Goal: Task Accomplishment & Management: Use online tool/utility

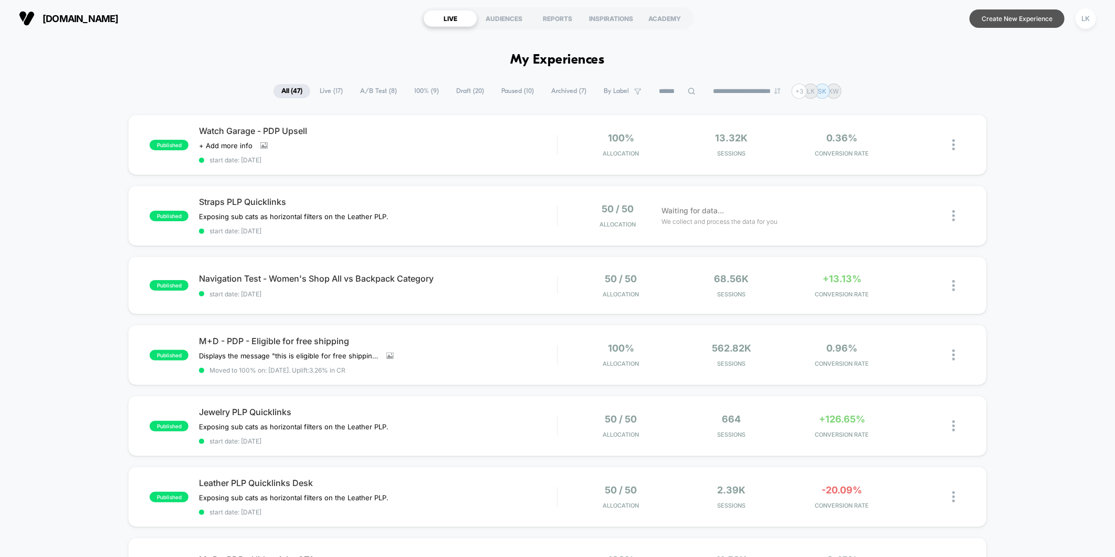
click at [1021, 18] on button "Create New Experience" at bounding box center [1017, 18] width 95 height 18
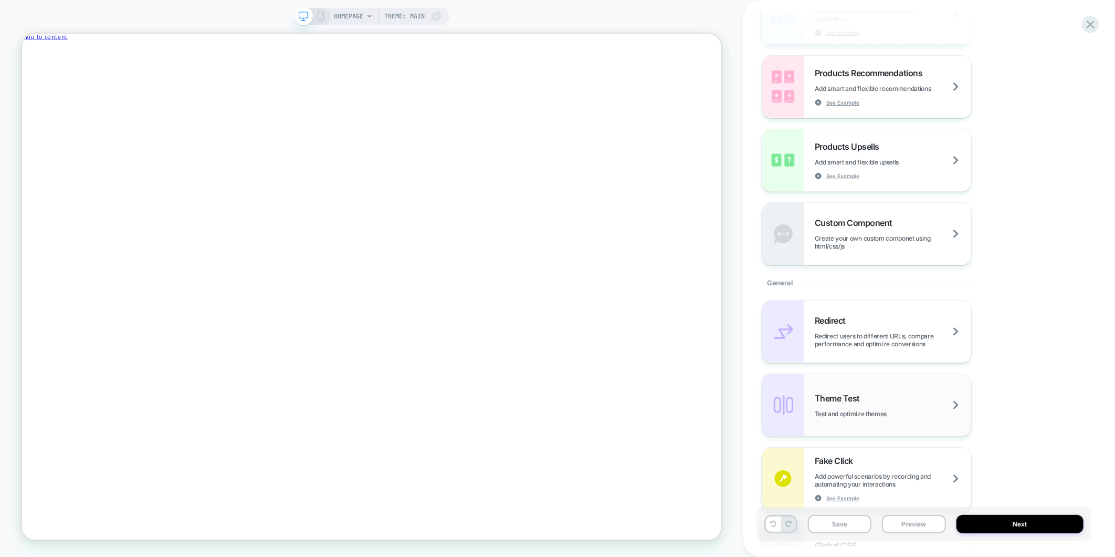
scroll to position [233, 0]
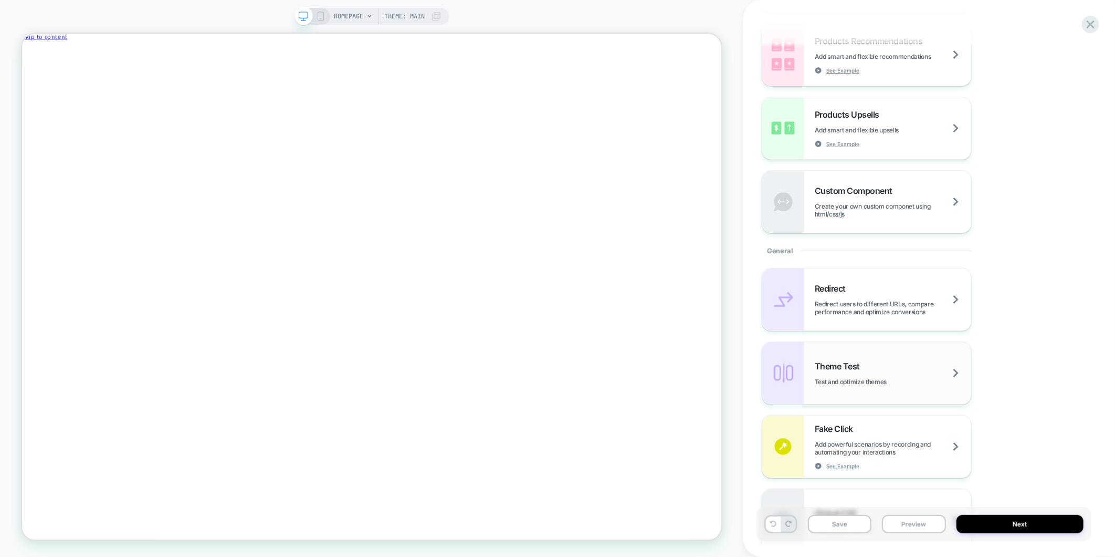
click at [905, 380] on span "Test and optimize themes" at bounding box center [864, 382] width 98 height 8
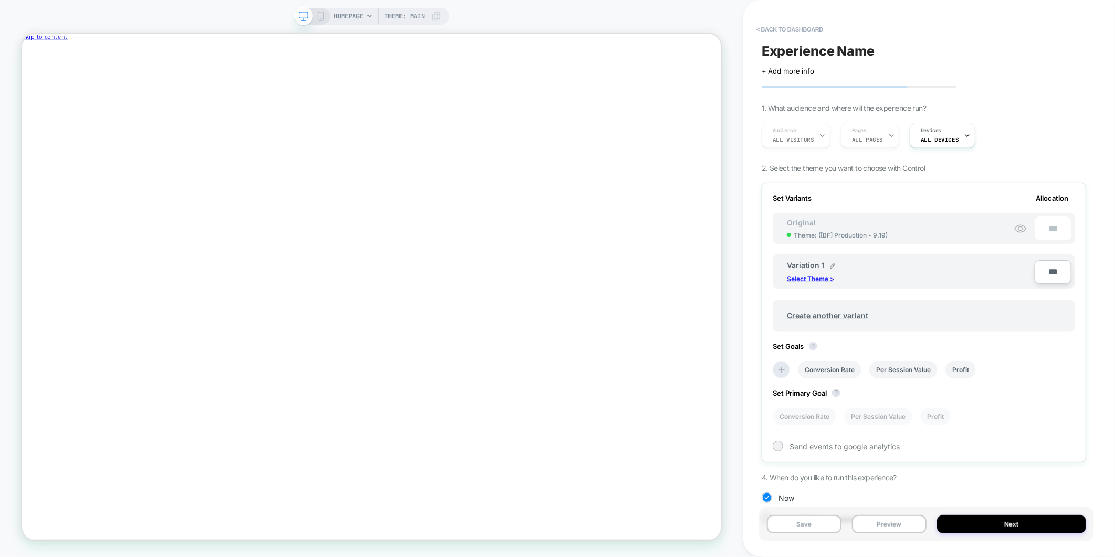
click at [822, 277] on p "Select Theme >" at bounding box center [810, 279] width 47 height 8
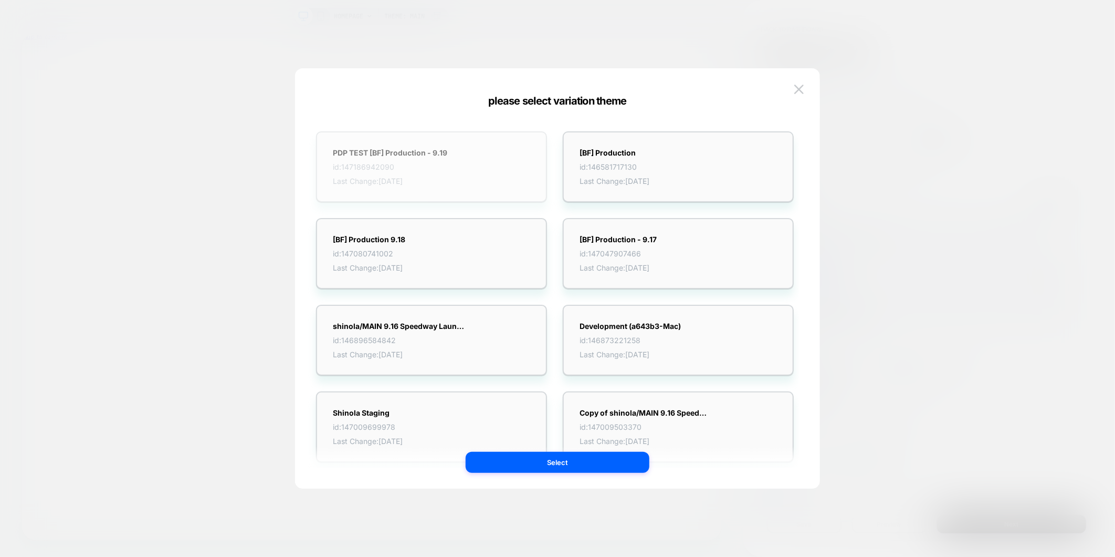
click at [454, 179] on div "PDP TEST [BF] Production - 9.19 id: 147186942090 Last Change: [DATE]" at bounding box center [431, 166] width 231 height 71
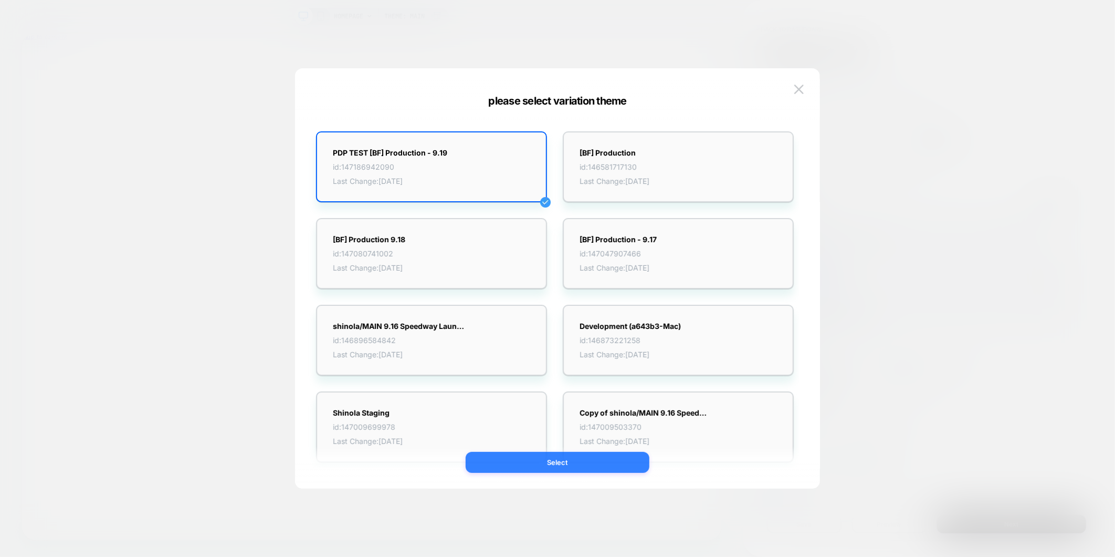
click at [575, 463] on button "Select" at bounding box center [558, 462] width 184 height 21
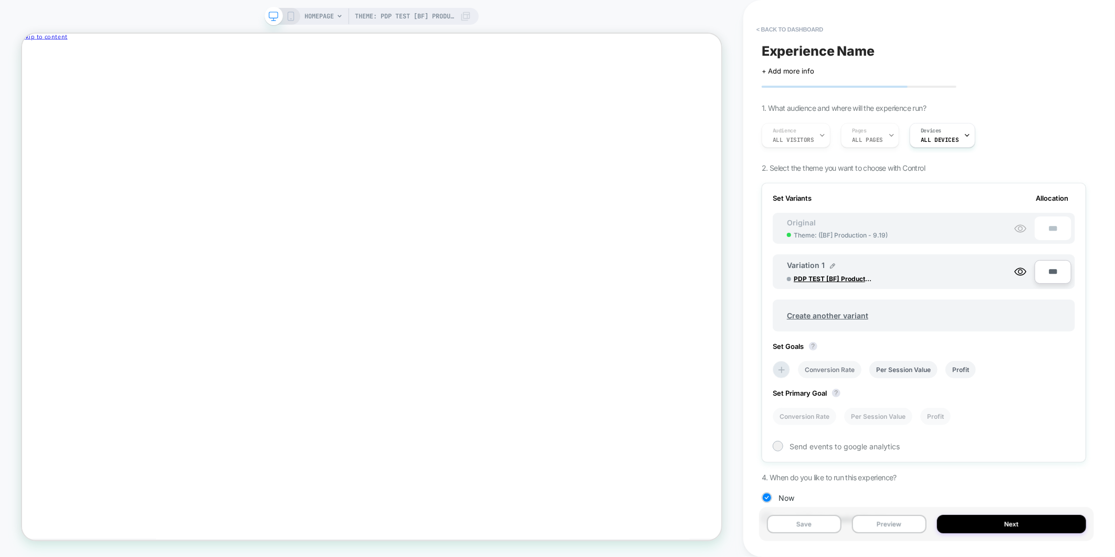
click at [847, 361] on li "Conversion Rate" at bounding box center [830, 369] width 64 height 17
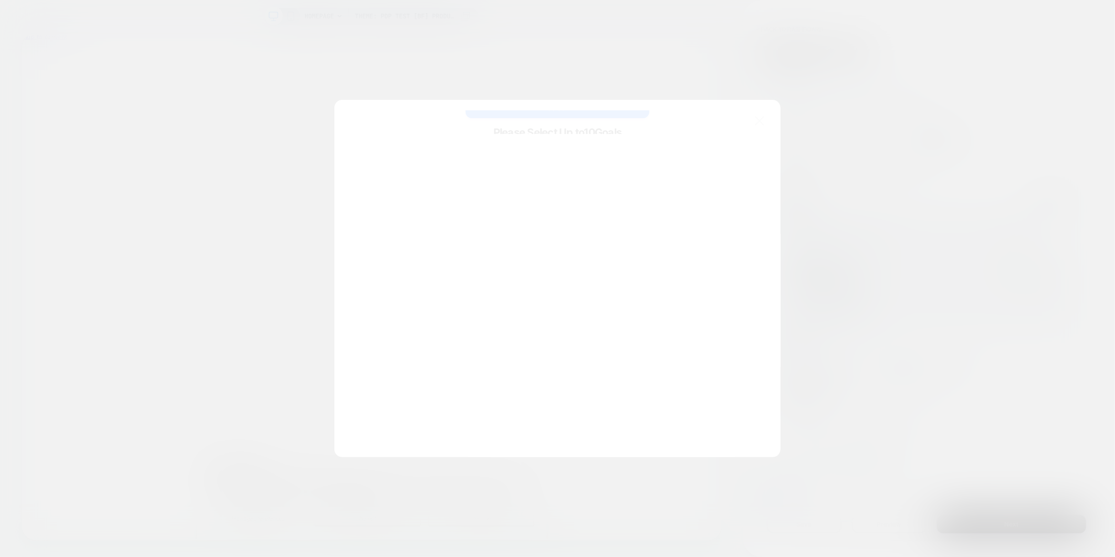
scroll to position [0, 0]
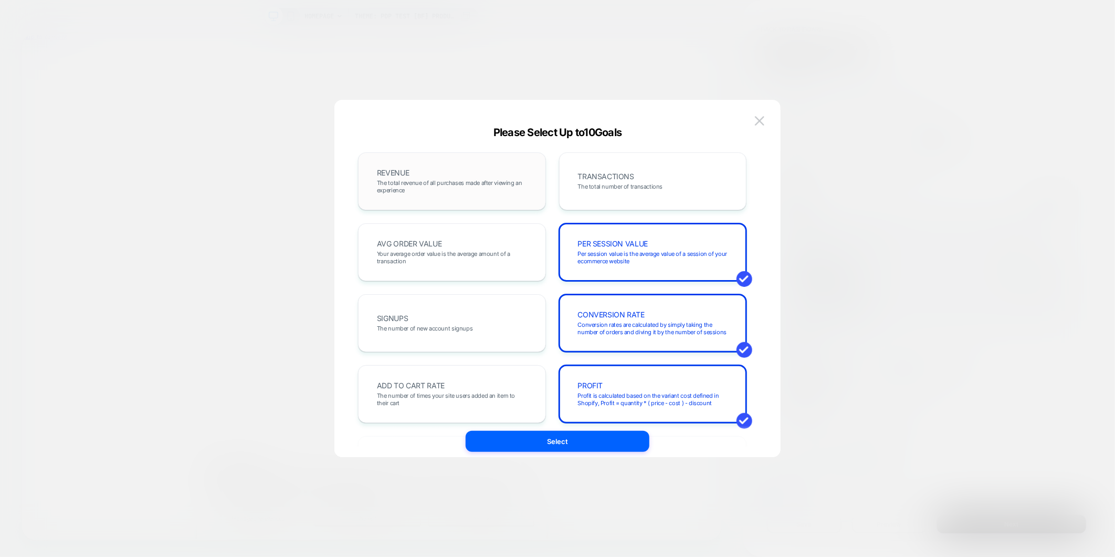
click at [424, 187] on span "The total revenue of all purchases made after viewing an experience" at bounding box center [452, 186] width 150 height 15
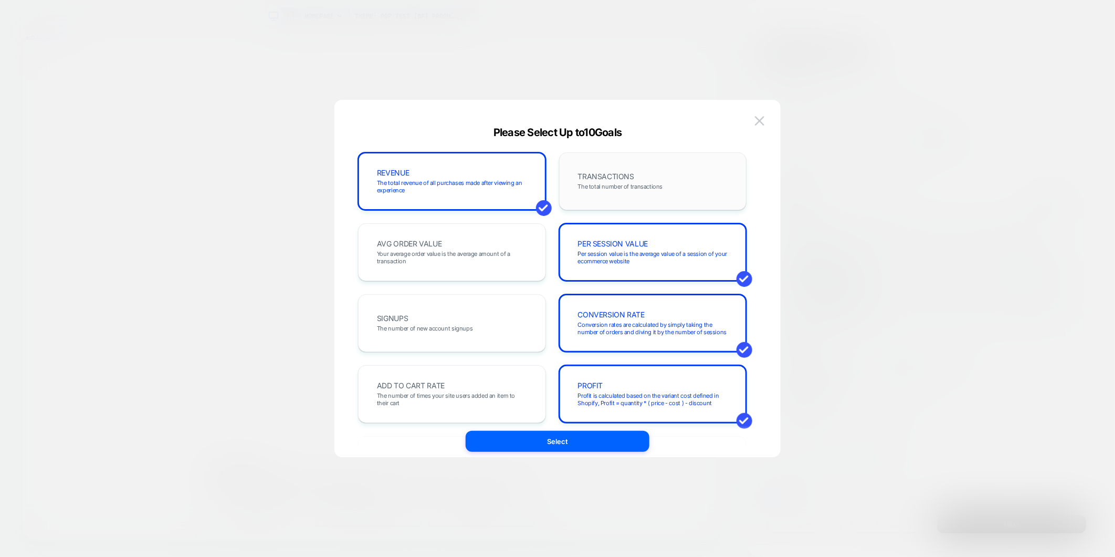
click at [631, 187] on span "The total number of transactions" at bounding box center [620, 186] width 85 height 7
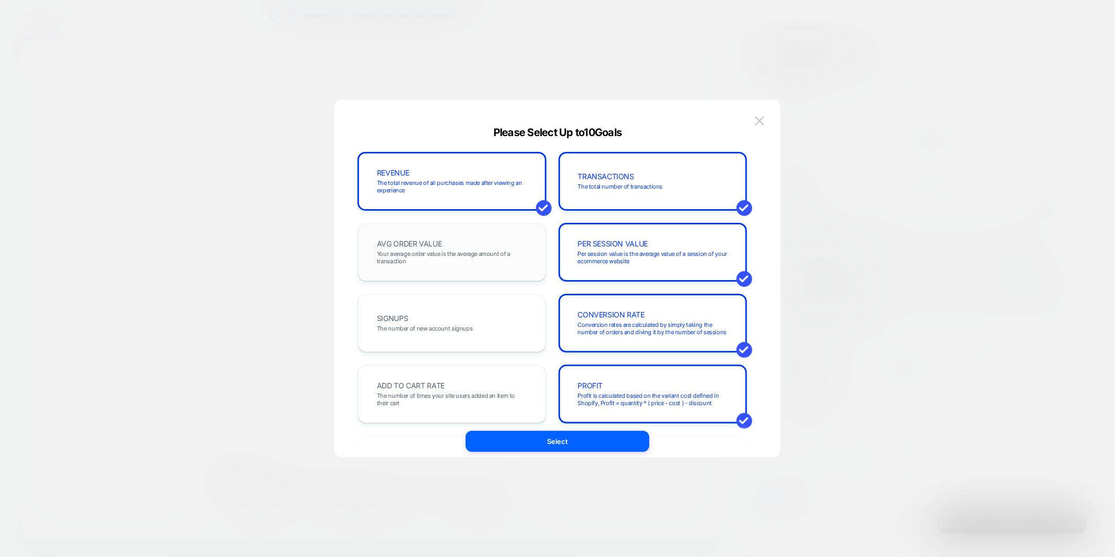
click at [467, 254] on span "Your average order value is the average amount of a transaction" at bounding box center [452, 257] width 150 height 15
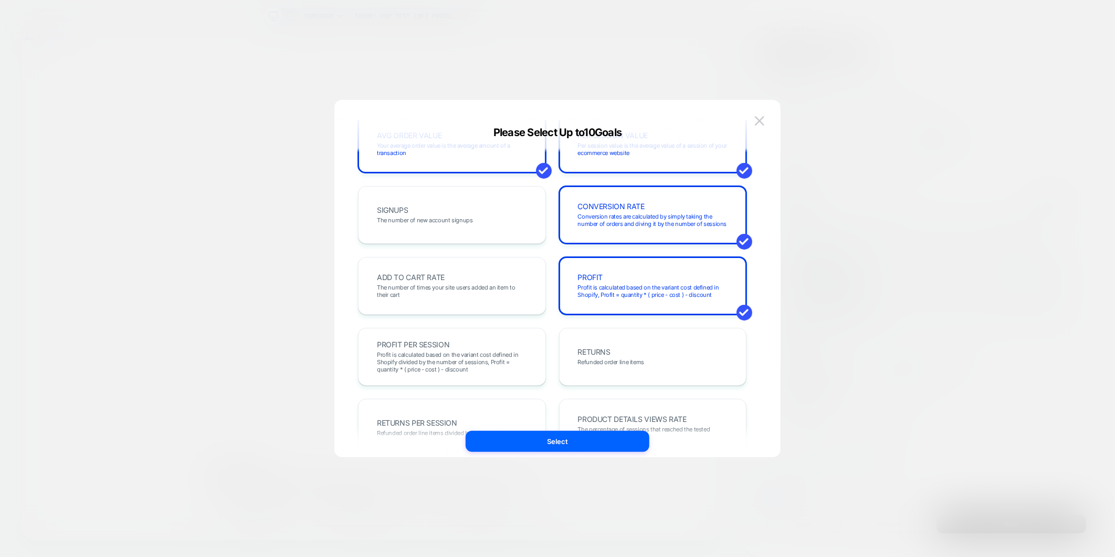
scroll to position [117, 0]
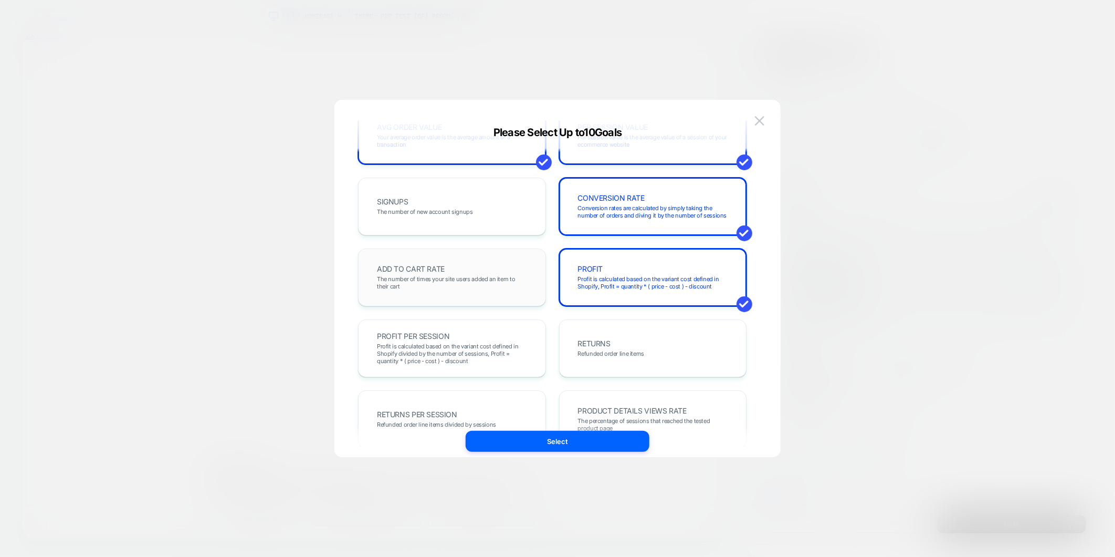
click at [392, 292] on div "ADD TO CART RATE The number of times your site users added an item to their cart" at bounding box center [452, 277] width 166 height 36
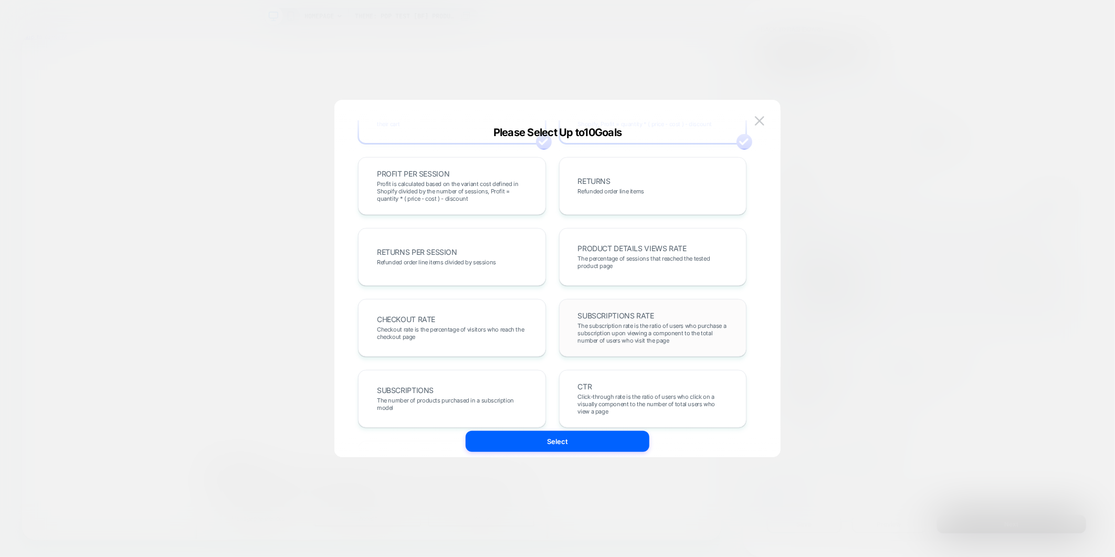
scroll to position [291, 0]
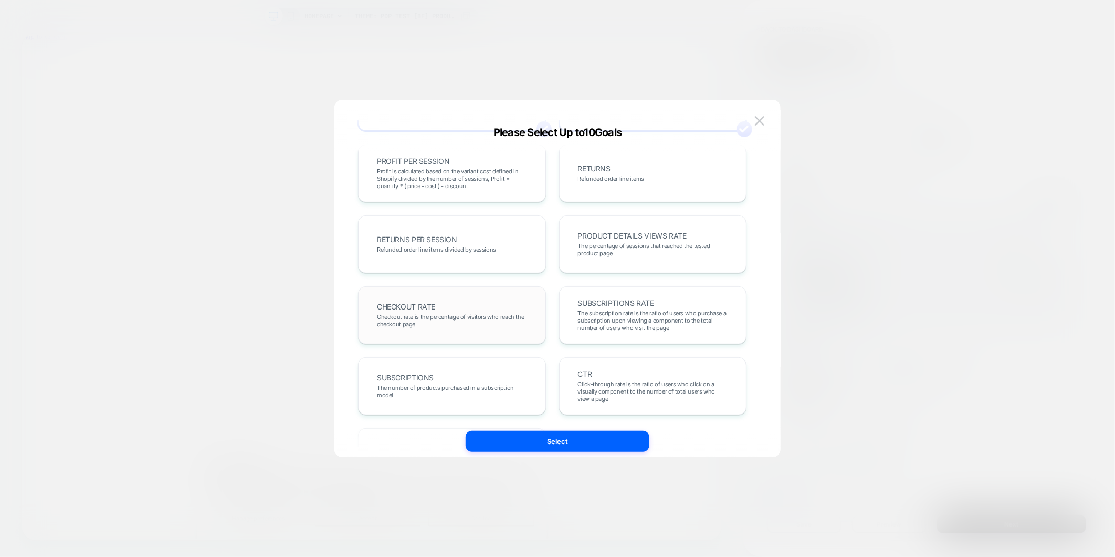
click at [483, 328] on div "CHECKOUT RATE Checkout rate is the percentage of visitors who reach the checkou…" at bounding box center [452, 315] width 166 height 36
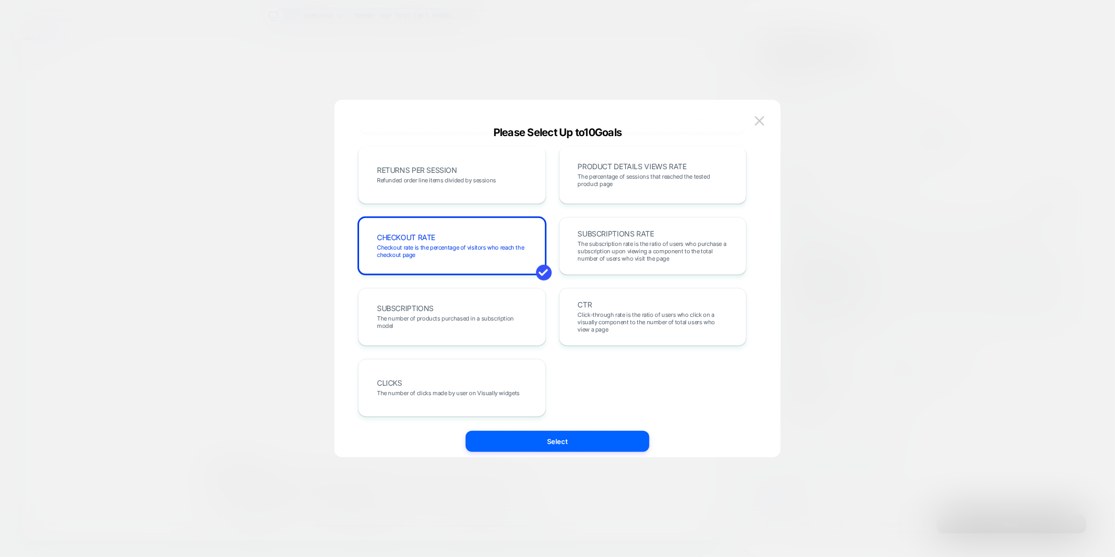
scroll to position [362, 0]
click at [684, 312] on span "Click-through rate is the ratio of users who click on a visually component to t…" at bounding box center [653, 320] width 150 height 22
click at [453, 402] on div "CLICKS The number of clicks made by user on Visually widgets" at bounding box center [452, 386] width 166 height 36
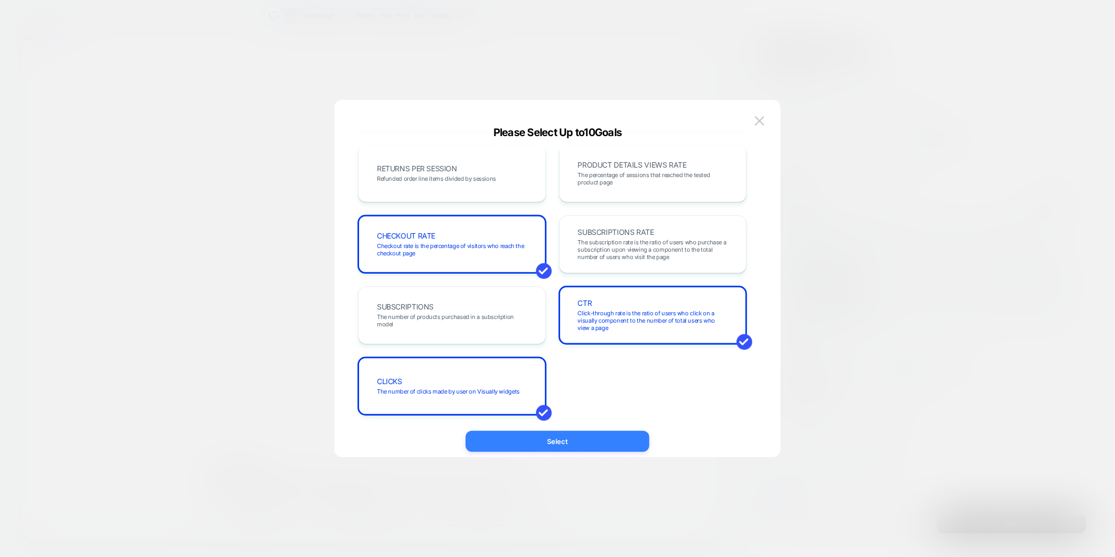
click at [544, 443] on button "Select" at bounding box center [558, 441] width 184 height 21
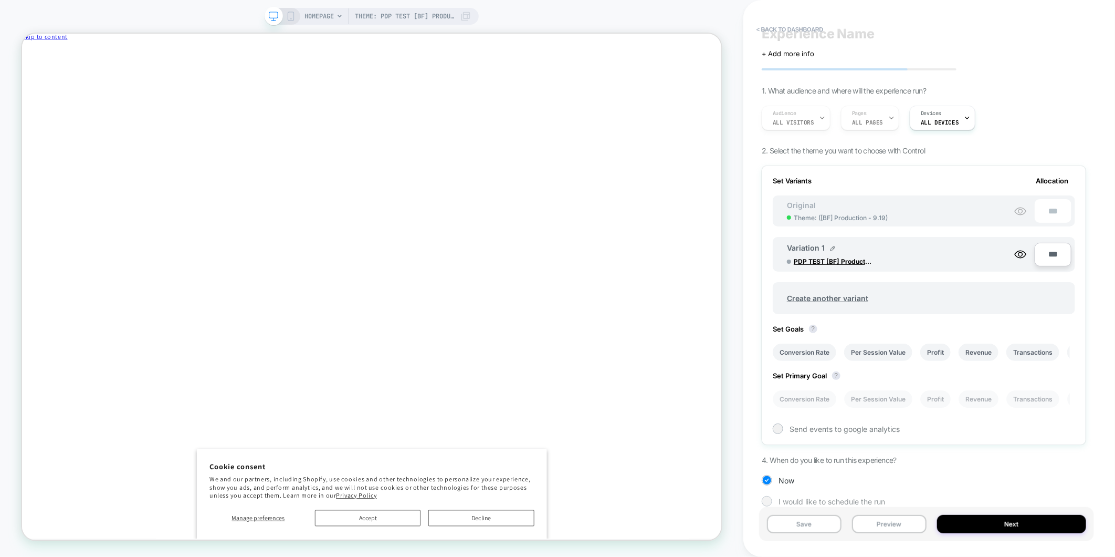
scroll to position [25, 0]
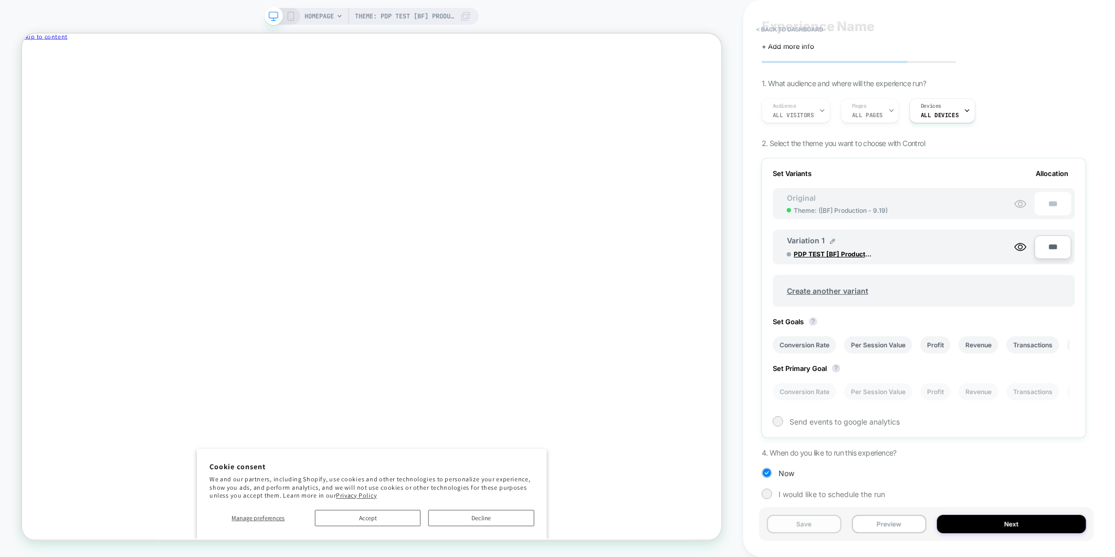
click at [820, 525] on button "Save" at bounding box center [804, 524] width 75 height 18
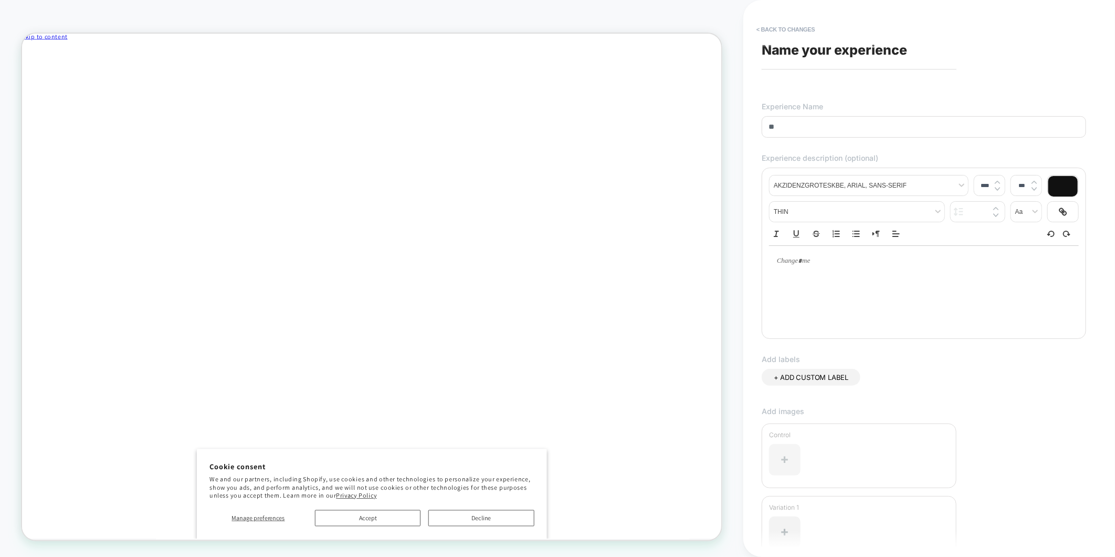
type input "*"
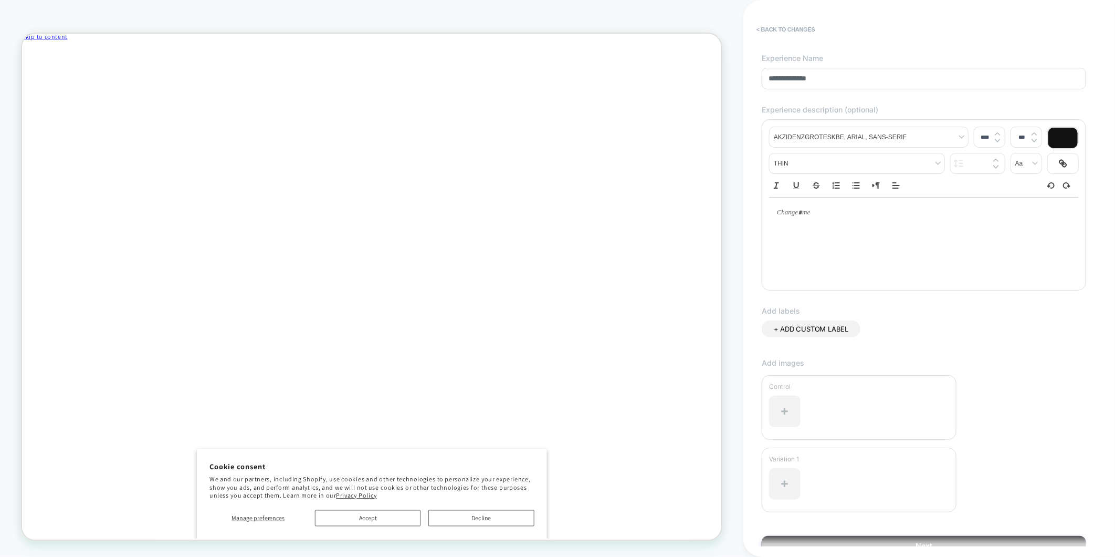
scroll to position [0, 0]
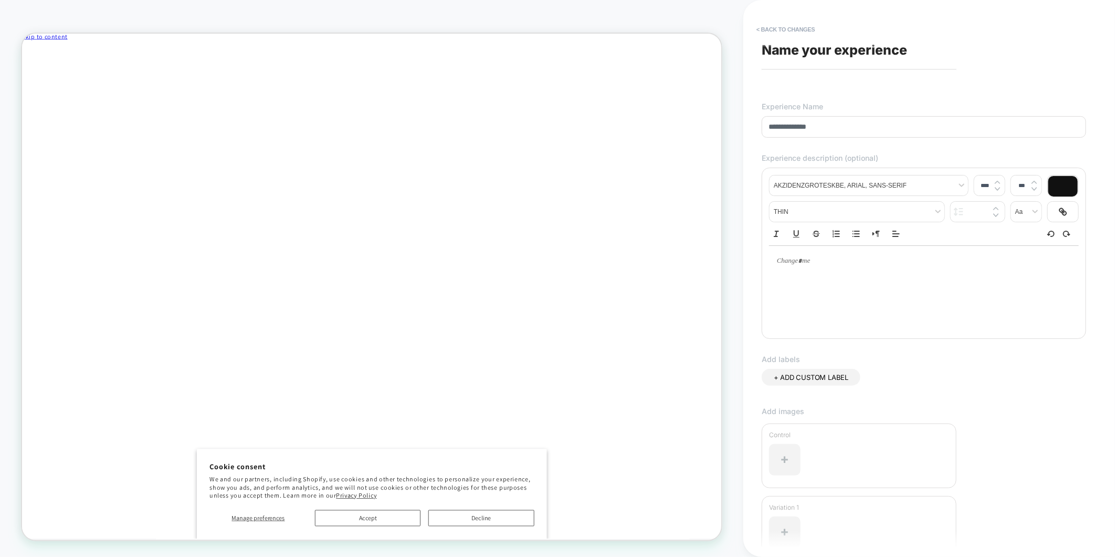
click at [922, 309] on div at bounding box center [924, 287] width 310 height 84
click at [805, 120] on input "**********" at bounding box center [924, 127] width 324 height 22
type input "**********"
click at [831, 275] on div at bounding box center [924, 261] width 310 height 30
type input "****"
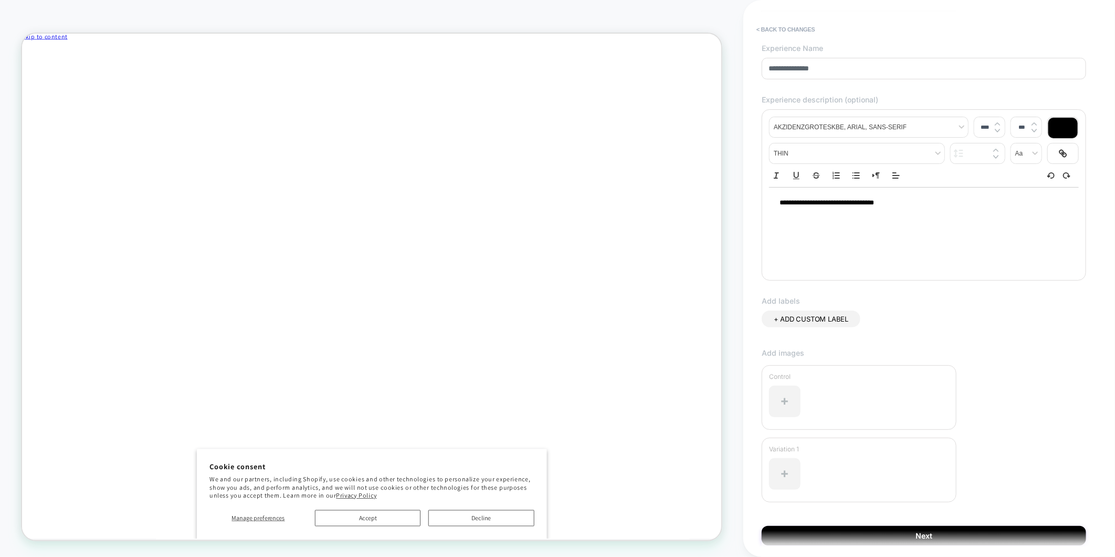
scroll to position [98, 0]
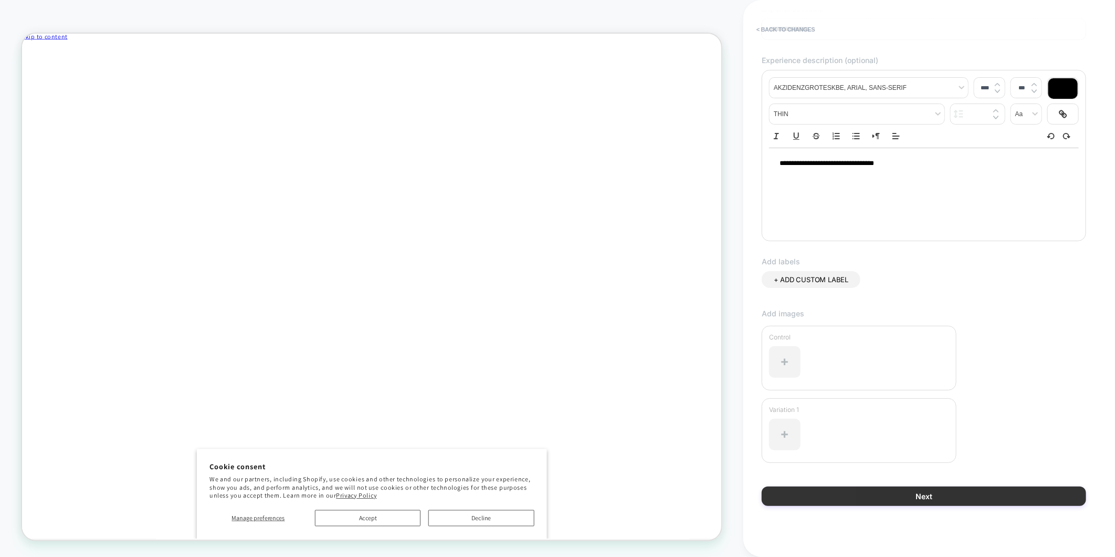
click at [1005, 487] on button "Next" at bounding box center [924, 495] width 324 height 19
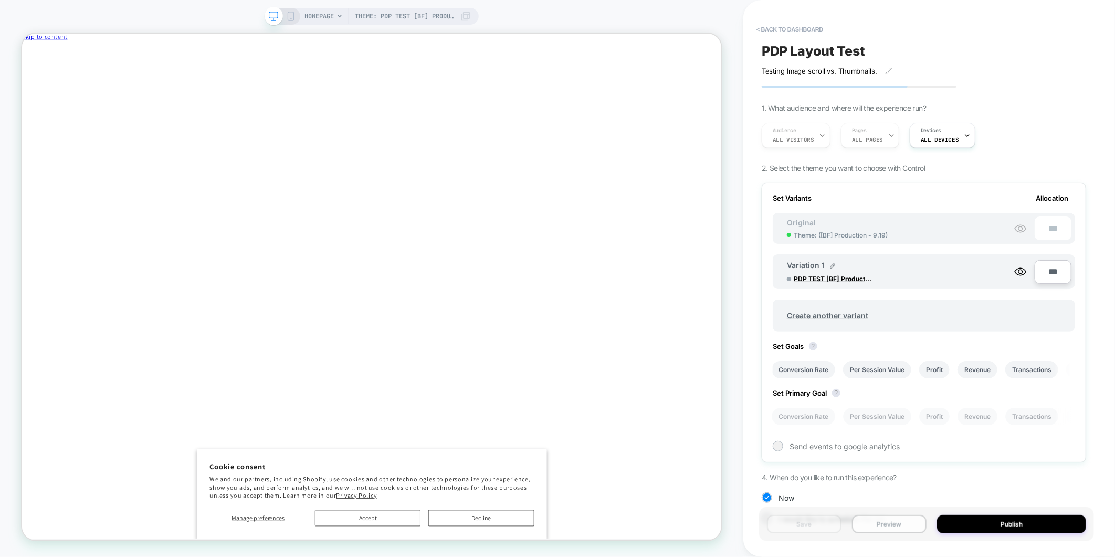
scroll to position [25, 0]
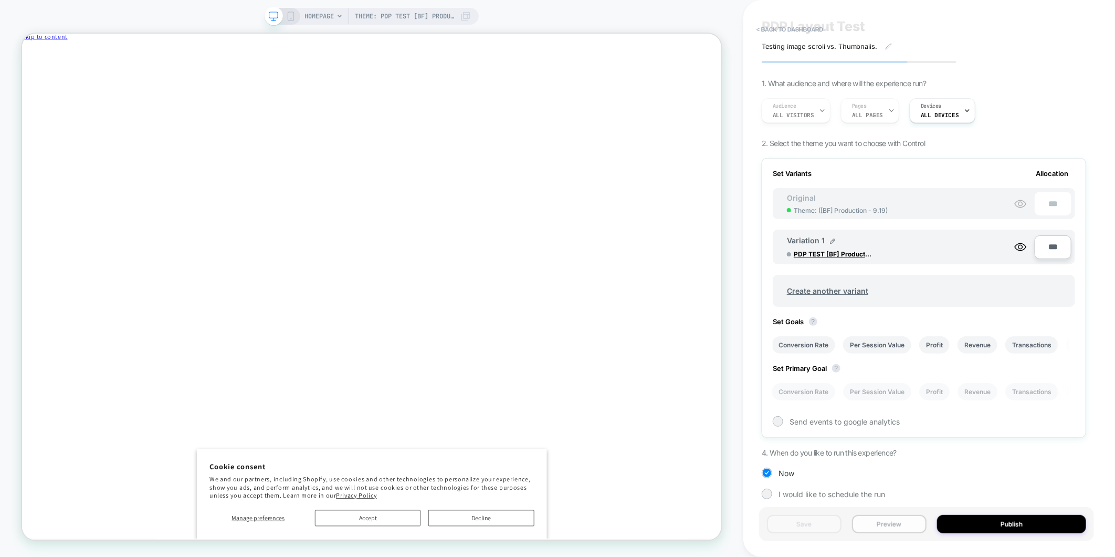
click at [899, 529] on button "Preview" at bounding box center [889, 524] width 75 height 18
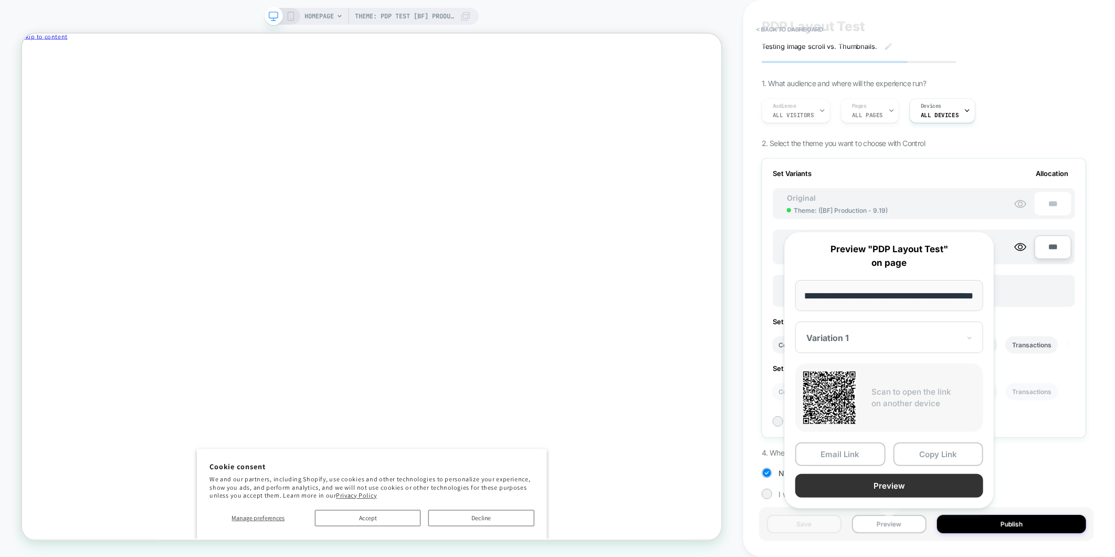
scroll to position [0, 0]
click at [881, 481] on button "Preview" at bounding box center [889, 486] width 188 height 24
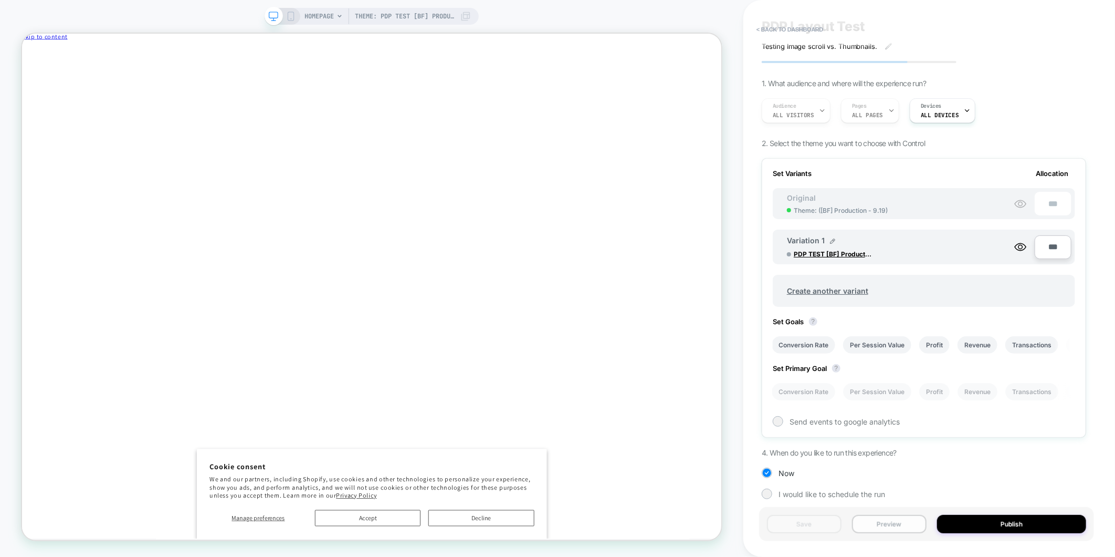
click at [882, 529] on button "Preview" at bounding box center [889, 524] width 75 height 18
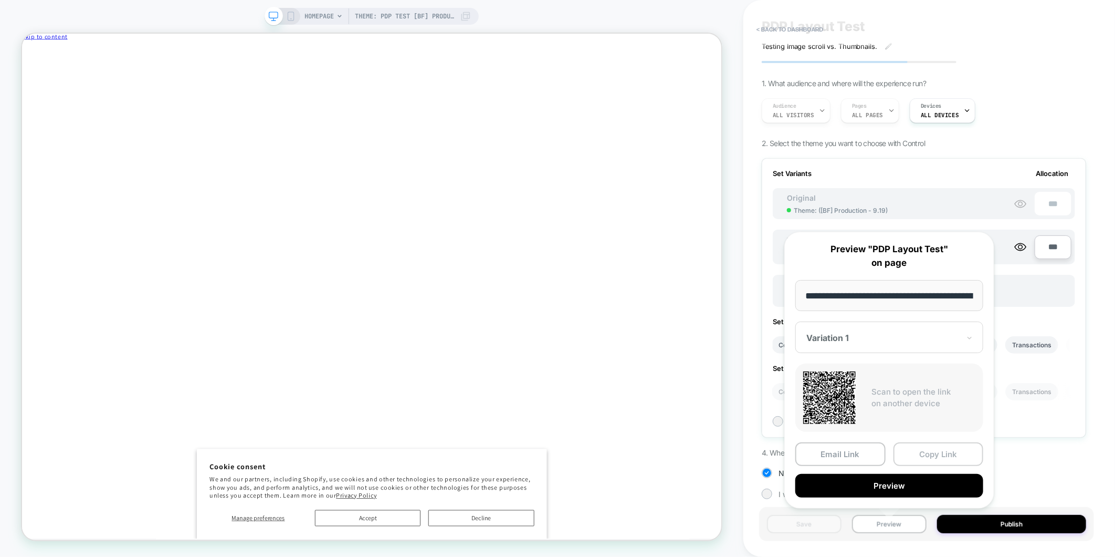
click at [933, 454] on button "Copy Link" at bounding box center [939, 454] width 90 height 24
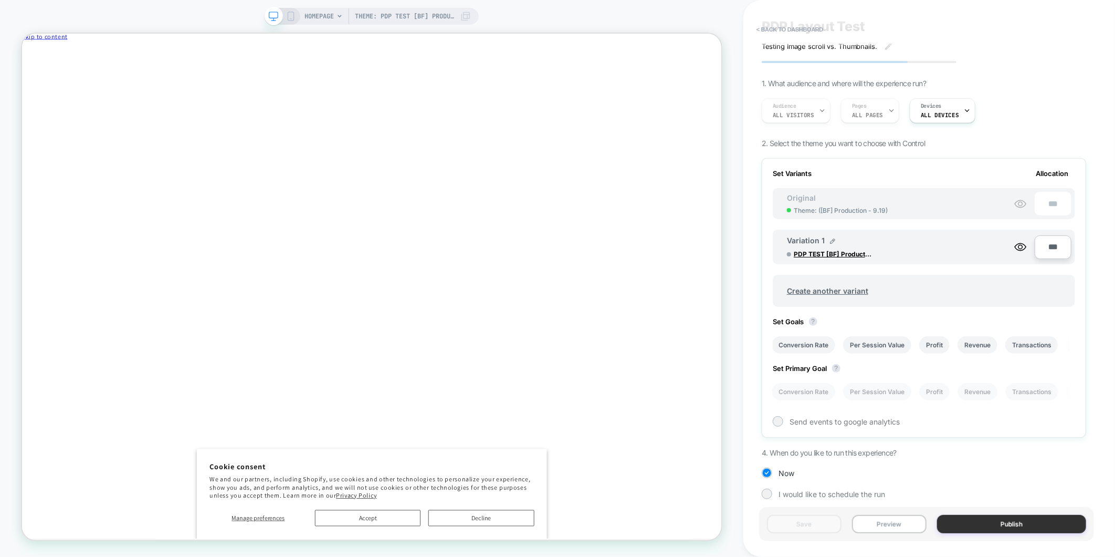
click at [1052, 527] on button "Publish" at bounding box center [1011, 524] width 149 height 18
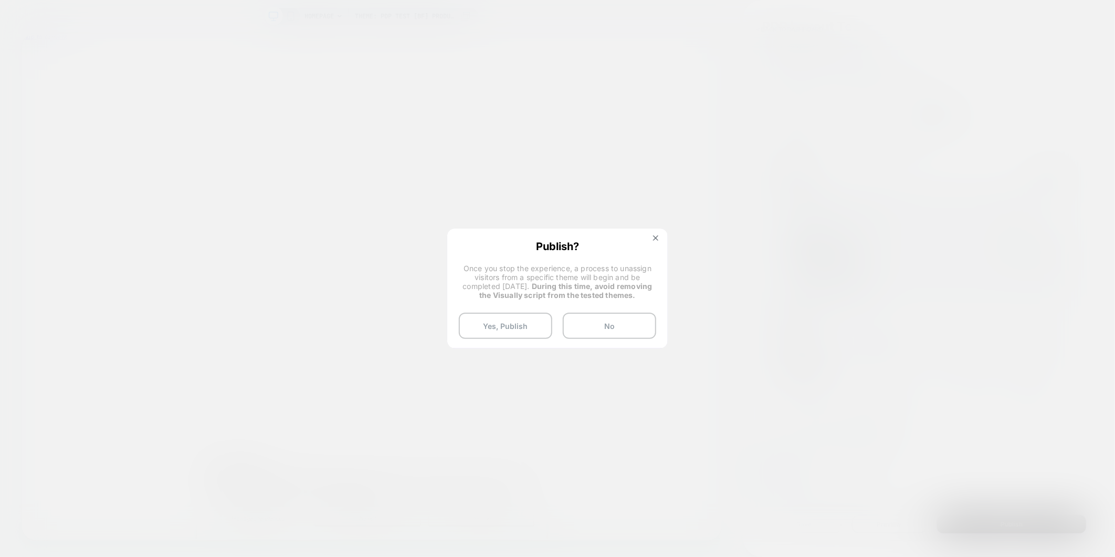
click at [498, 309] on div "Publish? Once you stop the experience, a process to unassign visitors from a sp…" at bounding box center [557, 289] width 218 height 120
click at [500, 318] on button "Yes, Publish" at bounding box center [505, 325] width 93 height 26
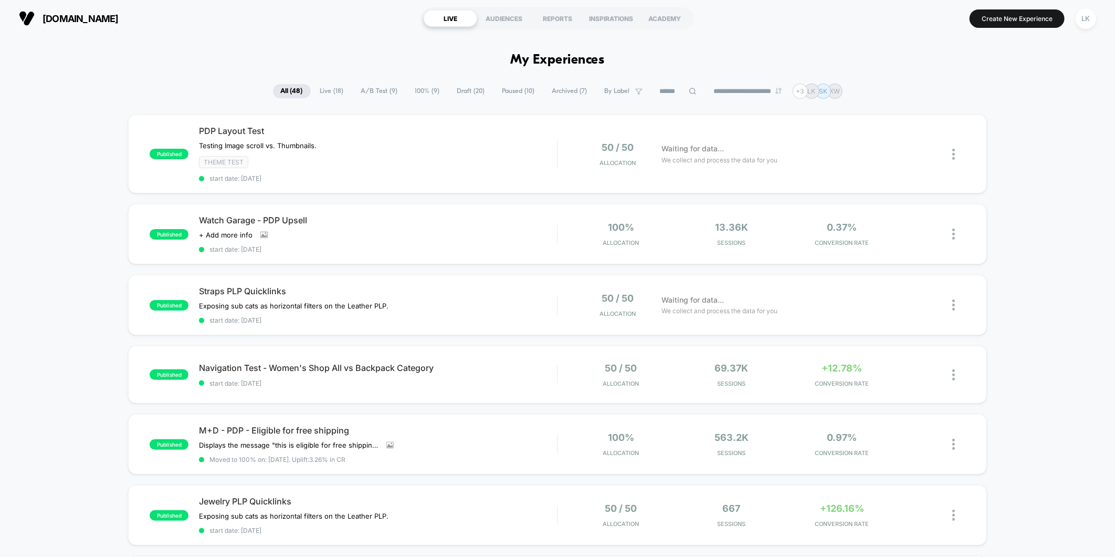
drag, startPoint x: 354, startPoint y: 32, endPoint x: 279, endPoint y: 13, distance: 77.9
click at [354, 32] on div "[DOMAIN_NAME] LIVE AUDIENCES REPORTS INSPIRATIONS ACADEMY Create New Experience…" at bounding box center [557, 18] width 1115 height 37
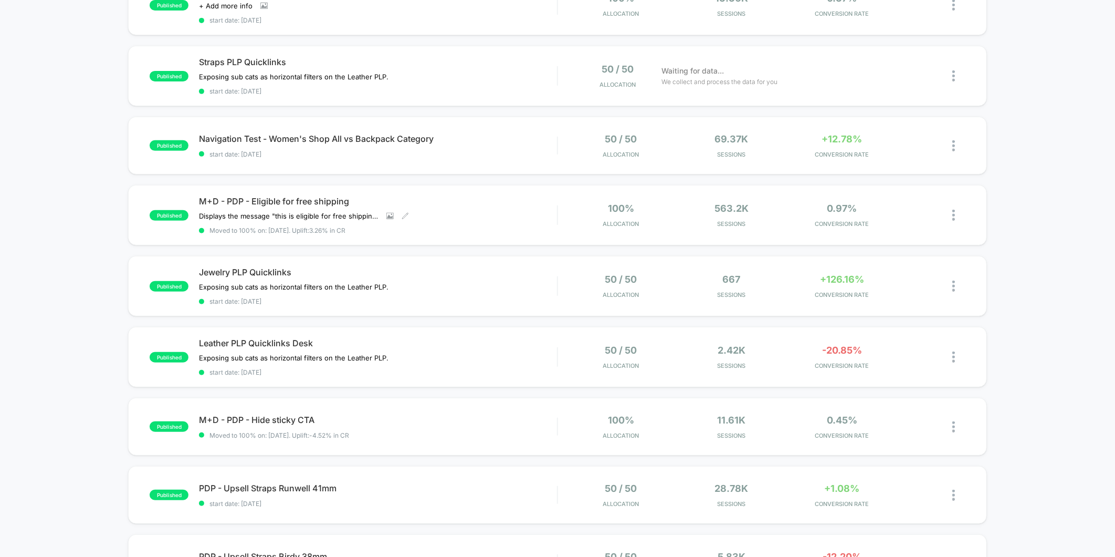
scroll to position [233, 0]
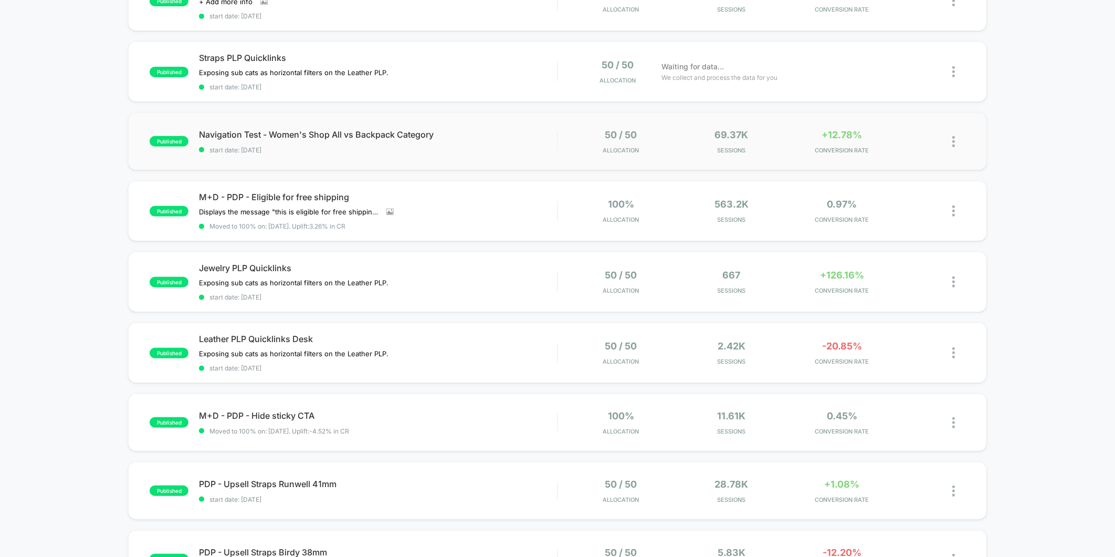
click at [646, 145] on div "50 / 50 Allocation" at bounding box center [622, 141] width 106 height 25
